Goal: Check status

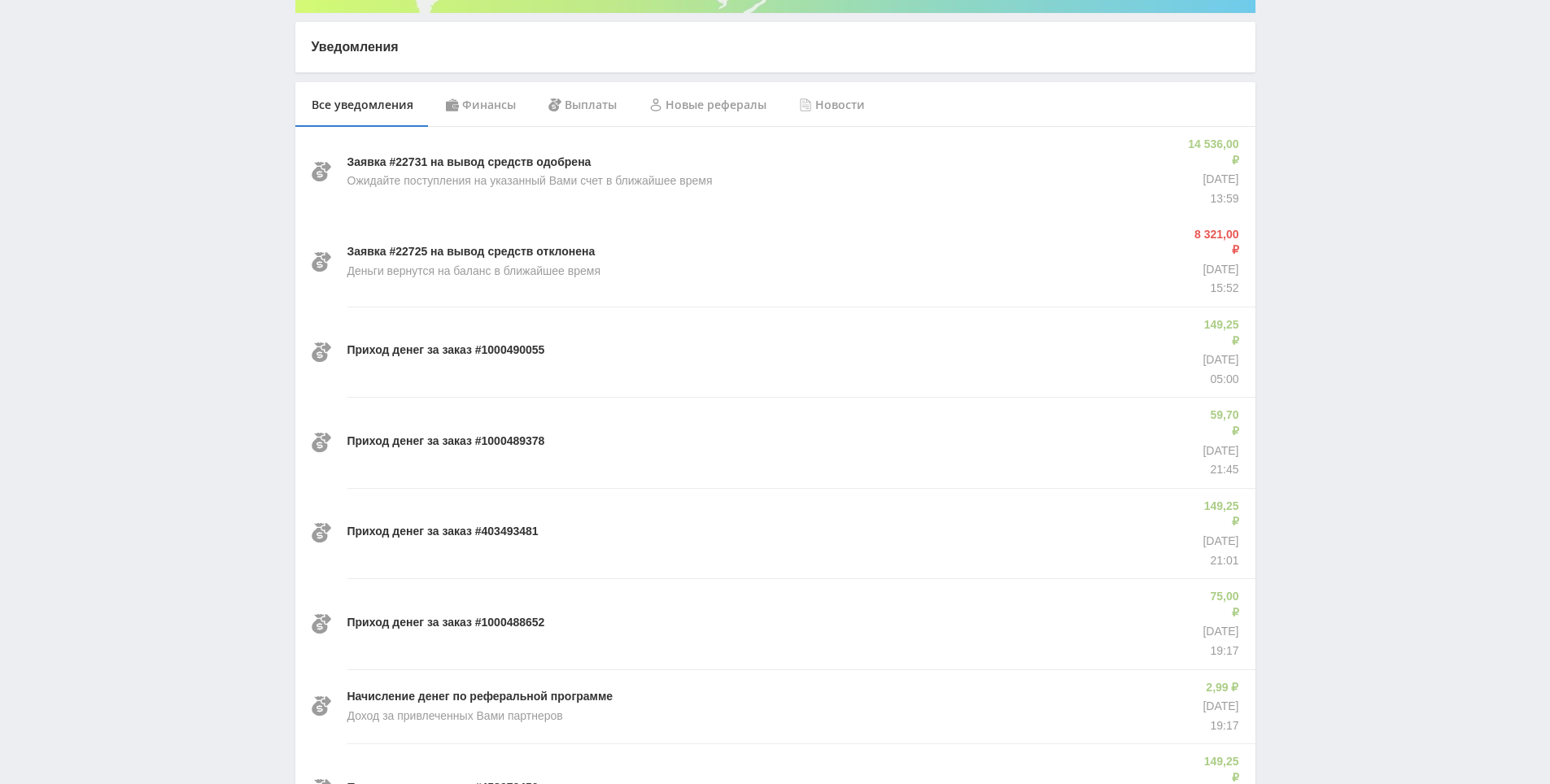
drag, startPoint x: 1339, startPoint y: 467, endPoint x: 1324, endPoint y: 524, distance: 58.9
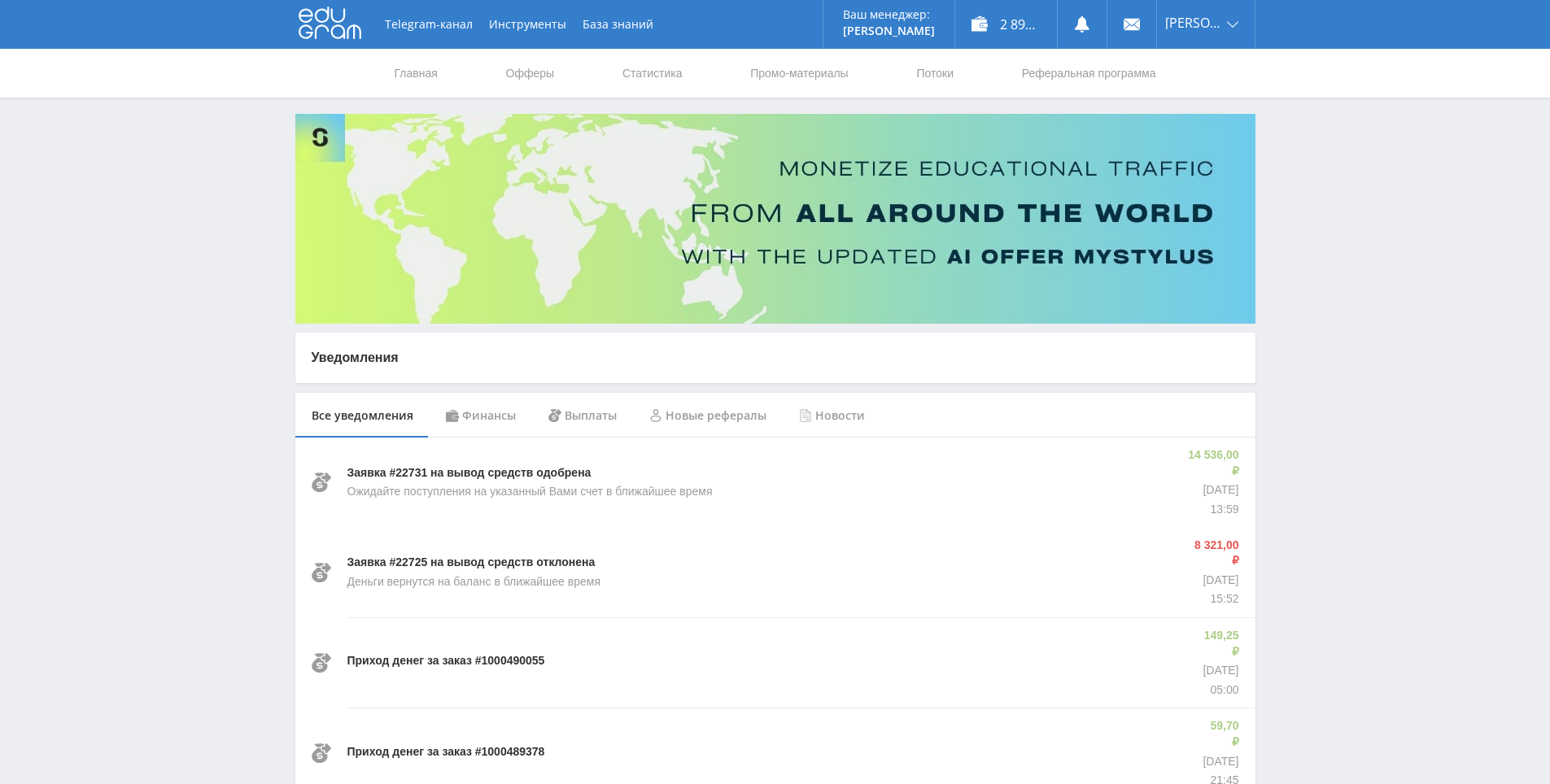
drag, startPoint x: 1324, startPoint y: 524, endPoint x: 1308, endPoint y: 342, distance: 182.7
drag, startPoint x: 1309, startPoint y: 334, endPoint x: 1309, endPoint y: 289, distance: 45.0
drag, startPoint x: 1311, startPoint y: 181, endPoint x: 1293, endPoint y: 136, distance: 48.5
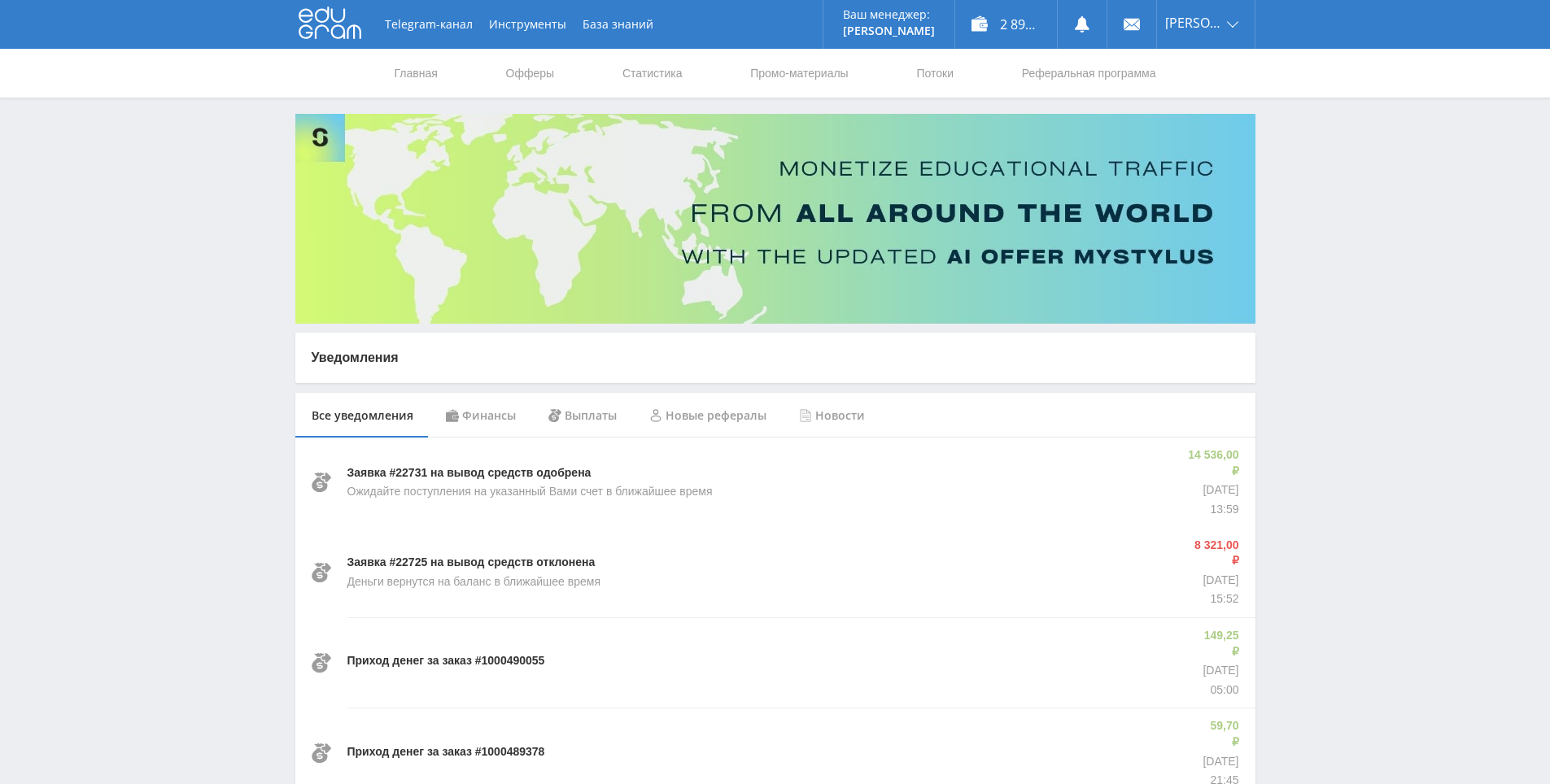
click at [628, 76] on link "Статистика" at bounding box center [652, 73] width 64 height 49
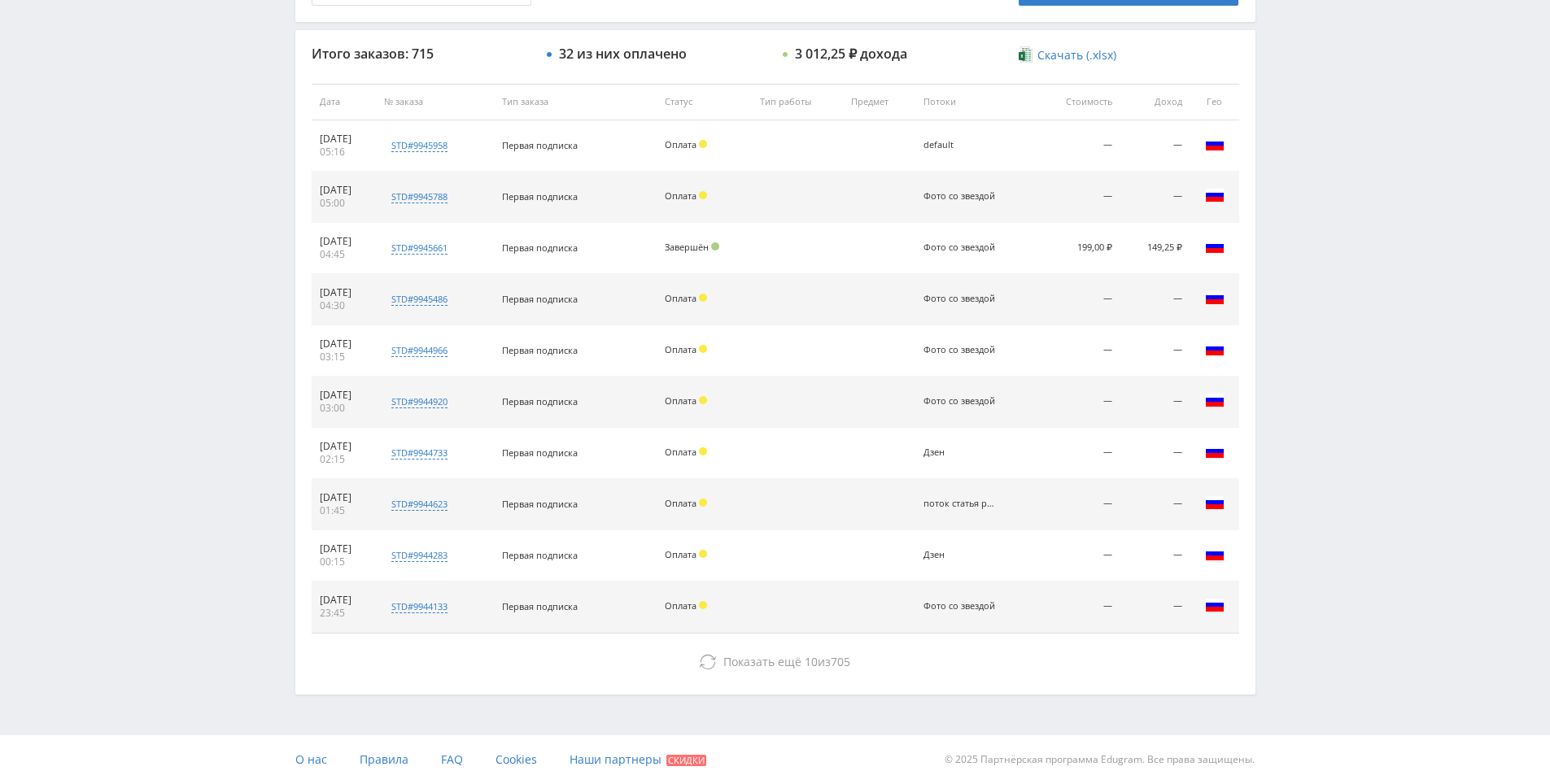
drag, startPoint x: 1284, startPoint y: 343, endPoint x: 1283, endPoint y: 392, distance: 49.0
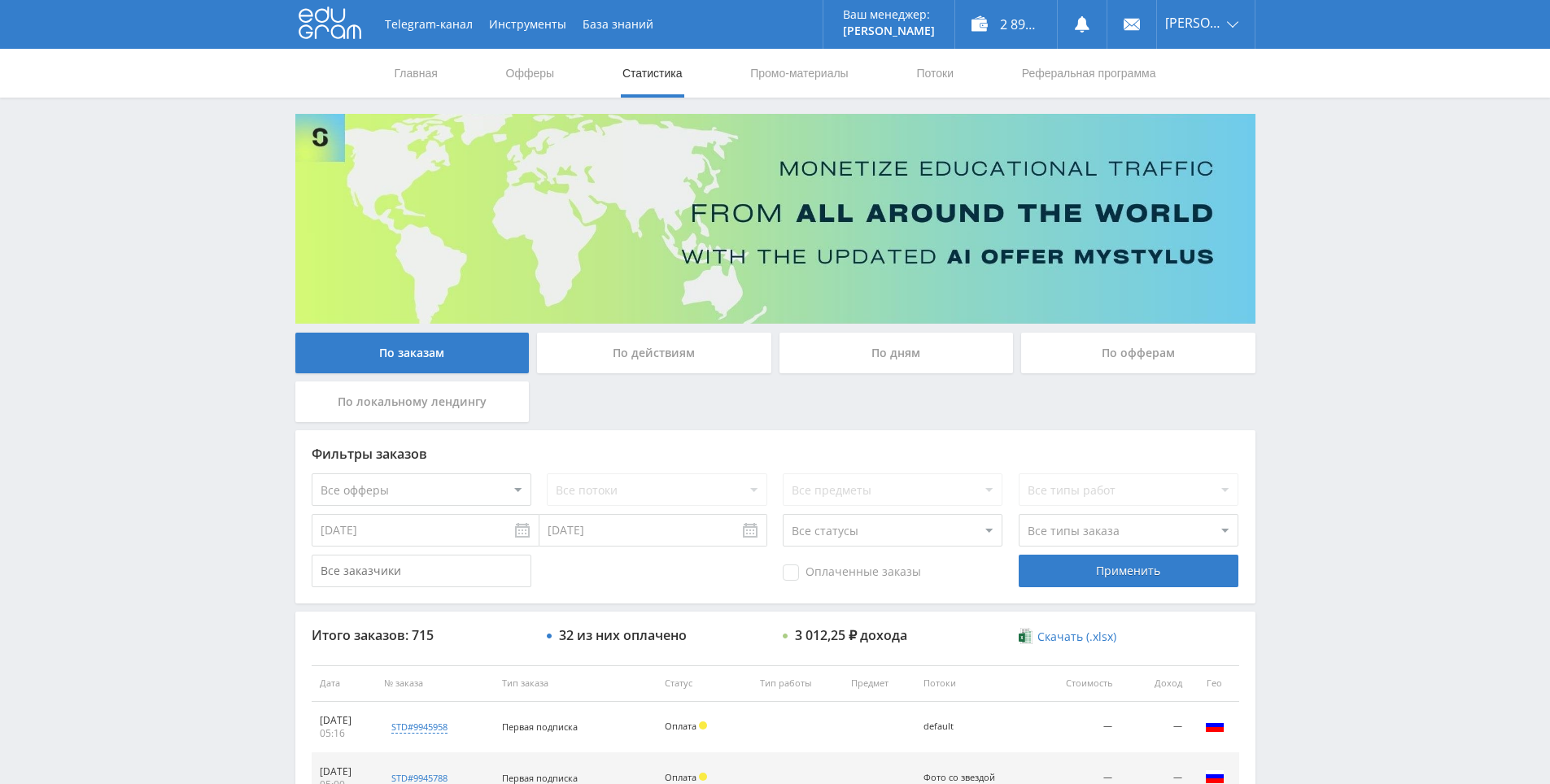
drag, startPoint x: 1283, startPoint y: 392, endPoint x: 1303, endPoint y: 190, distance: 203.0
drag, startPoint x: 1313, startPoint y: 190, endPoint x: 1316, endPoint y: 110, distance: 80.1
click at [1316, 110] on div "Telegram-канал Инструменты База знаний Ваш менеджер: [PERSON_NAME] Online @edug…" at bounding box center [775, 683] width 1550 height 1365
